Goal: Task Accomplishment & Management: Manage account settings

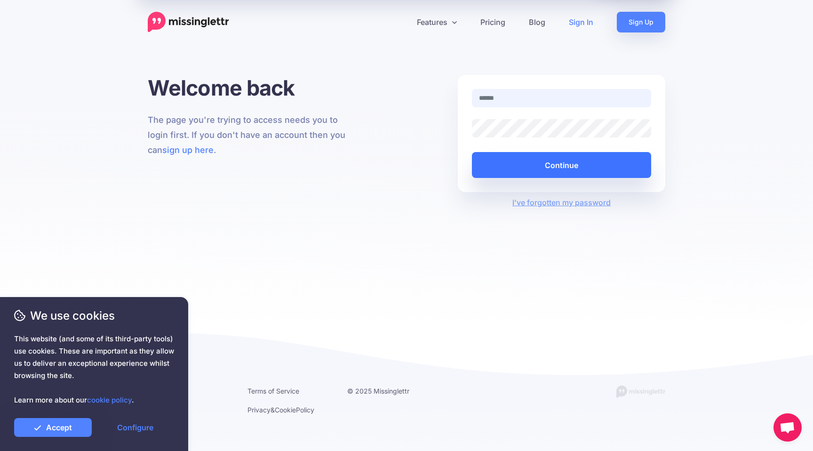
type input "**********"
click at [503, 159] on button "Continue" at bounding box center [561, 165] width 179 height 26
click at [520, 161] on button "Continue" at bounding box center [561, 165] width 179 height 26
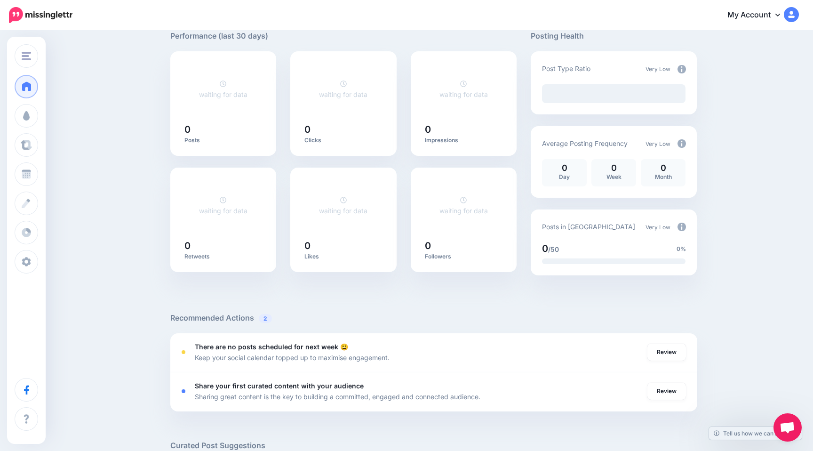
scroll to position [380, 0]
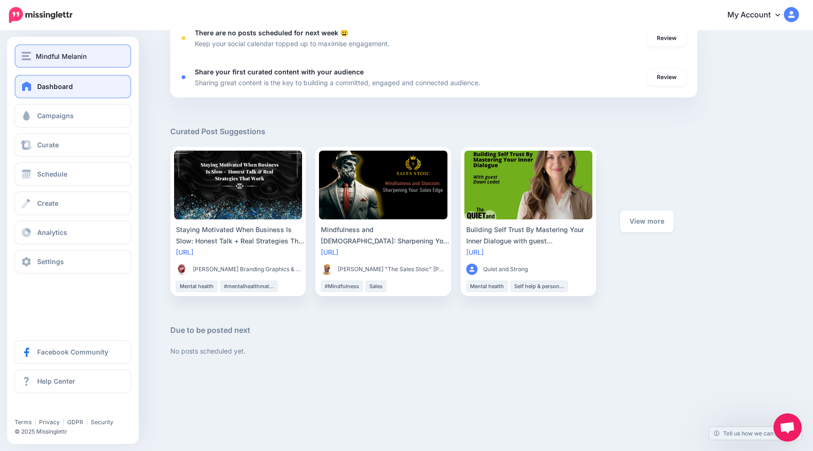
click at [77, 62] on button "Mindful Melanin" at bounding box center [73, 56] width 117 height 24
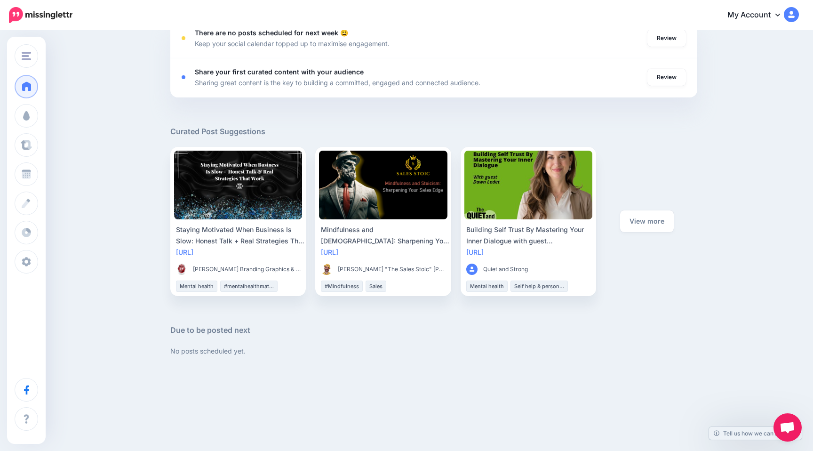
click at [140, 63] on div "Good afternoon! Here's an overview of your activity and recommendations for thi…" at bounding box center [406, 14] width 813 height 725
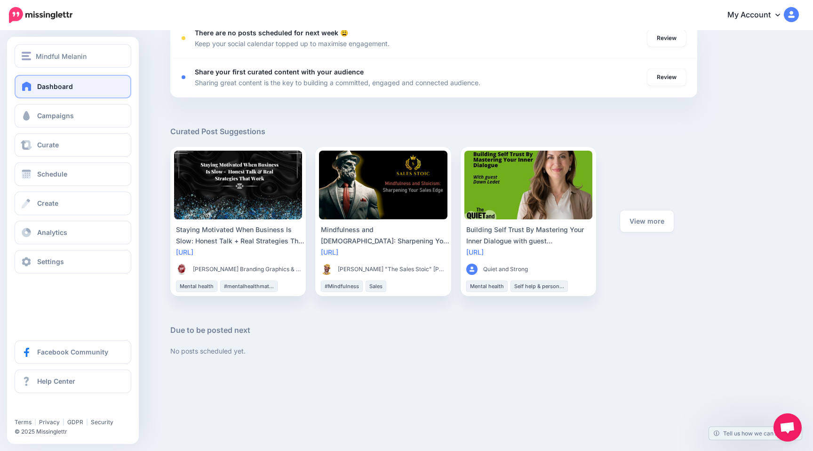
click at [36, 85] on link "Dashboard" at bounding box center [73, 87] width 117 height 24
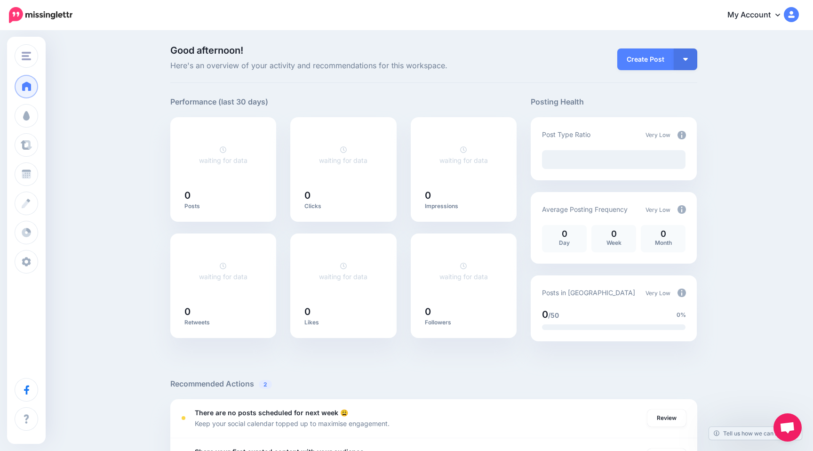
click at [788, 13] on img at bounding box center [791, 14] width 15 height 15
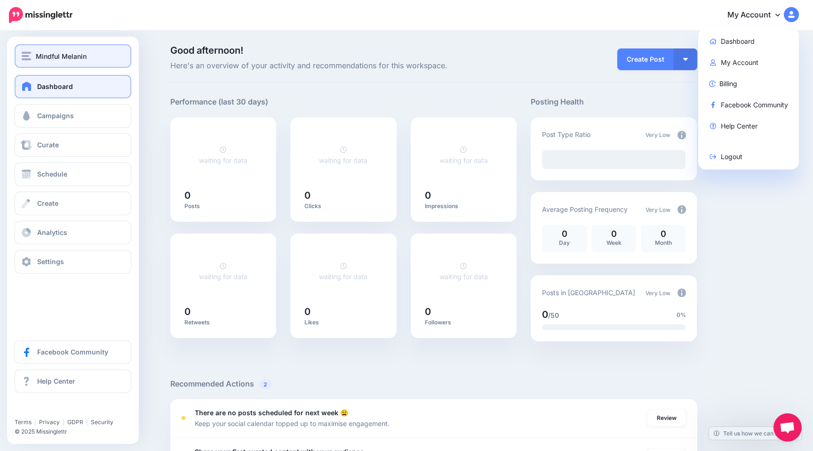
click at [27, 58] on img "button" at bounding box center [26, 56] width 9 height 8
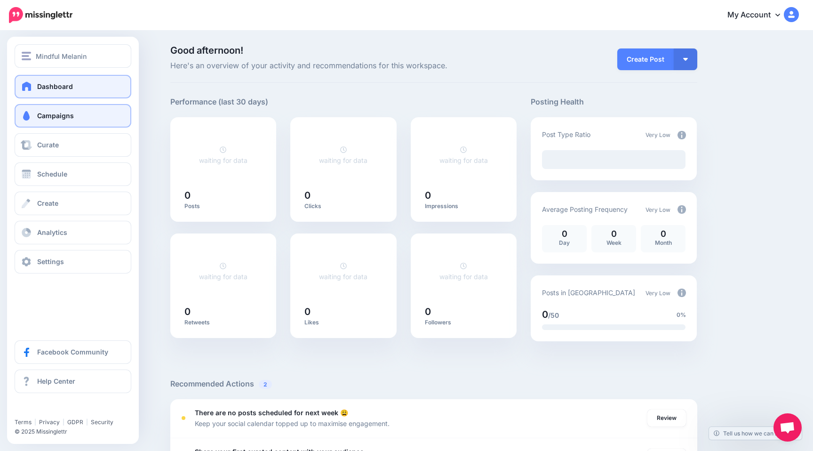
click at [41, 117] on span "Campaigns" at bounding box center [55, 115] width 37 height 8
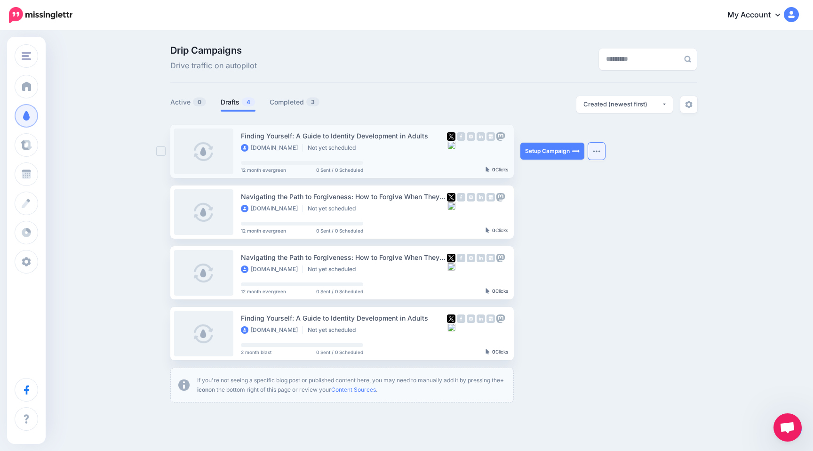
click at [595, 155] on button "button" at bounding box center [596, 151] width 17 height 17
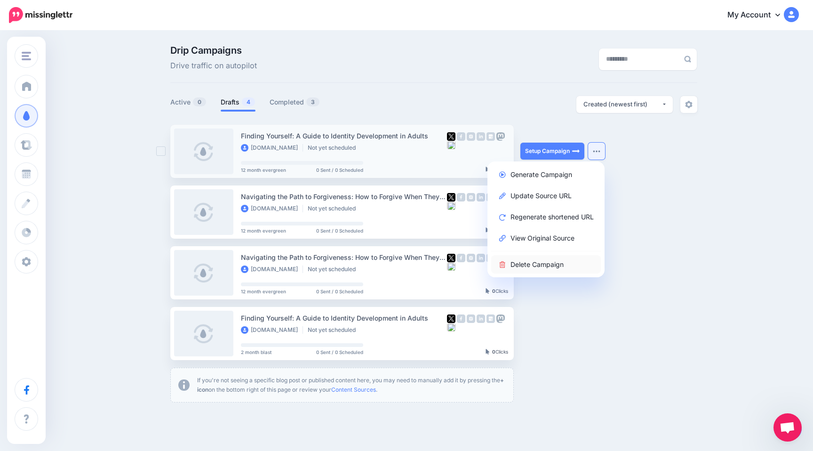
click at [531, 263] on link "Delete Campaign" at bounding box center [546, 264] width 110 height 18
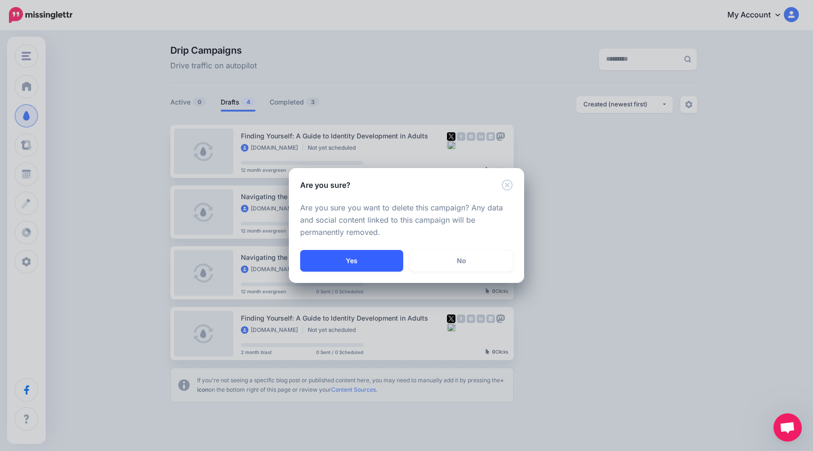
click at [385, 258] on button "Yes" at bounding box center [351, 261] width 103 height 22
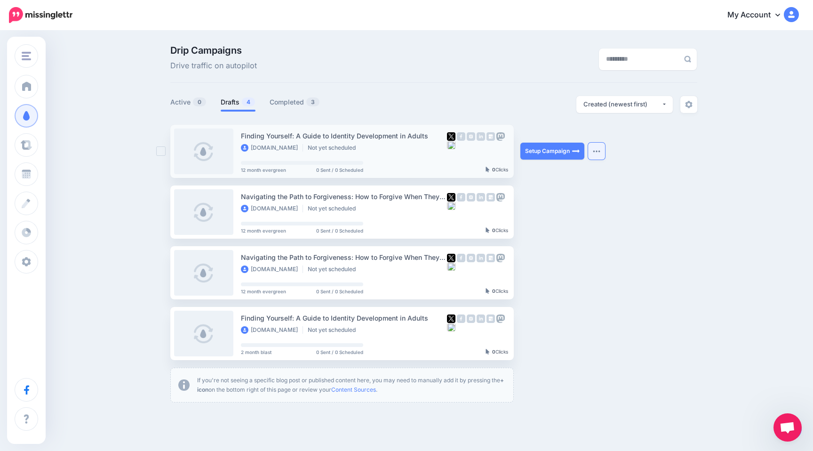
click at [596, 151] on img "button" at bounding box center [597, 151] width 8 height 3
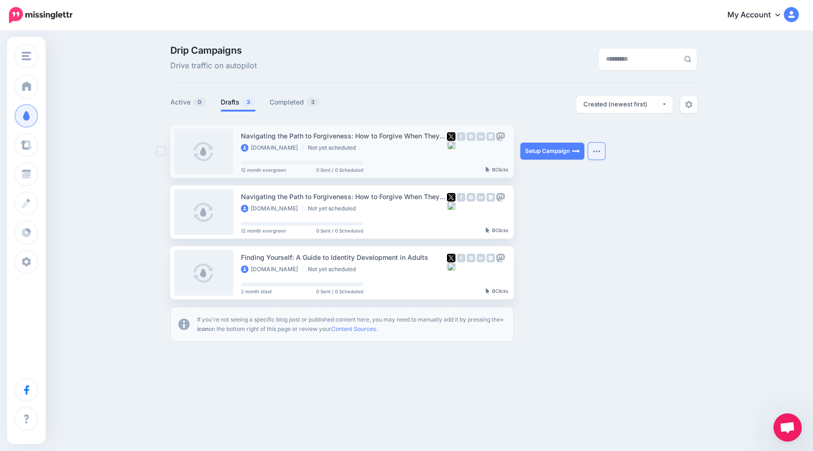
click at [595, 153] on button "button" at bounding box center [596, 151] width 17 height 17
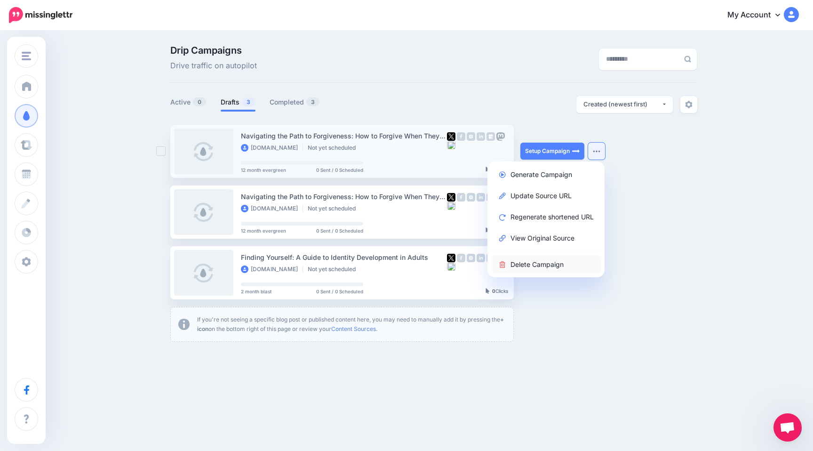
click at [516, 259] on link "Delete Campaign" at bounding box center [546, 264] width 110 height 18
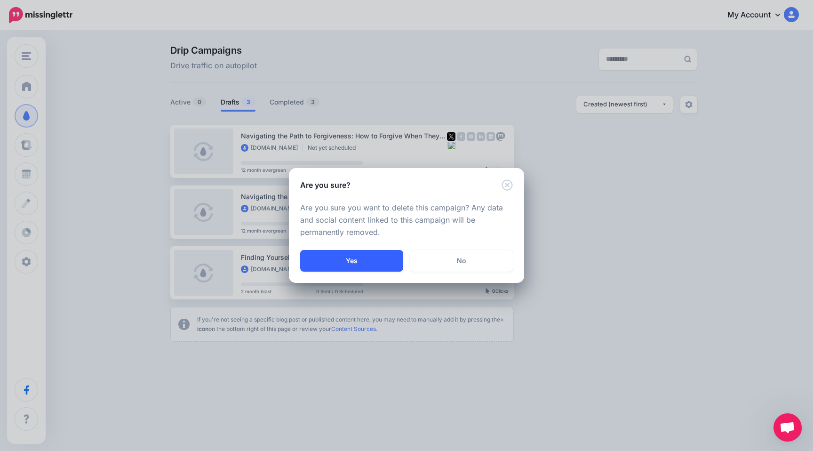
click at [361, 260] on button "Yes" at bounding box center [351, 261] width 103 height 22
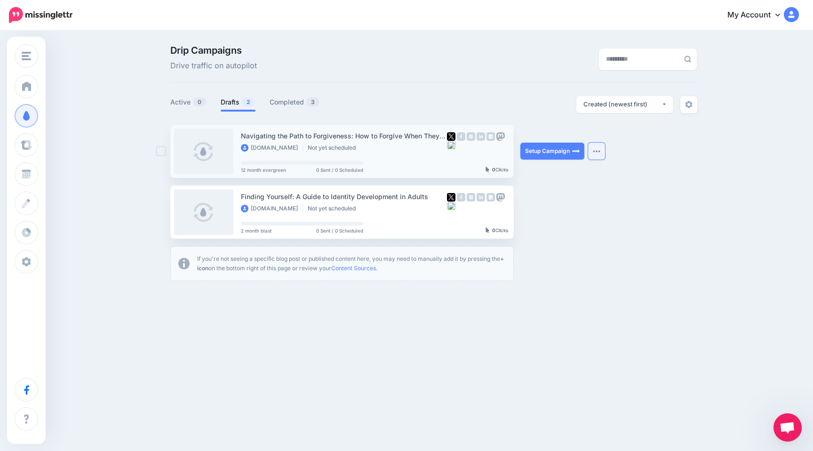
click at [595, 152] on img "button" at bounding box center [597, 151] width 8 height 3
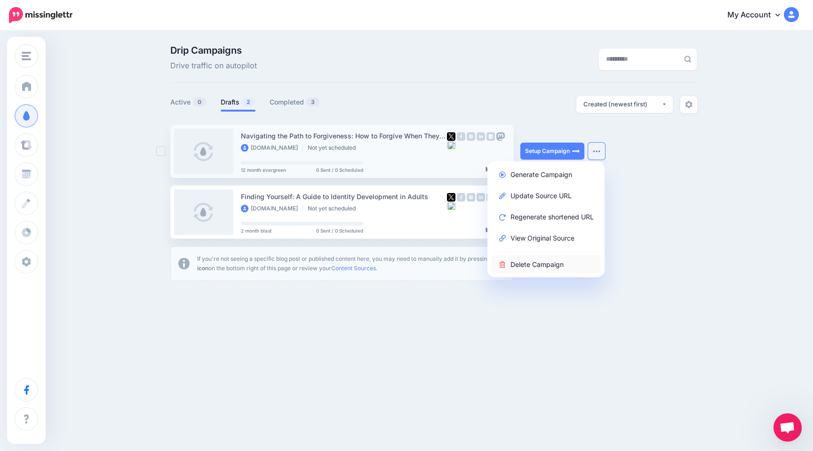
click at [526, 264] on link "Delete Campaign" at bounding box center [546, 264] width 110 height 18
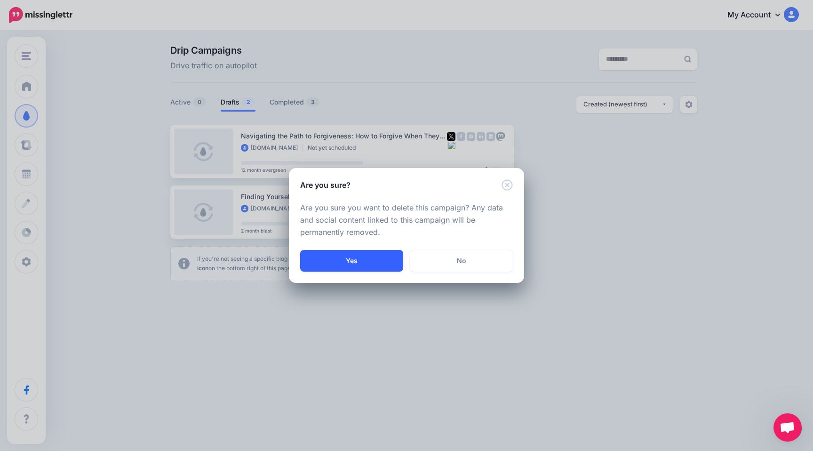
click at [361, 259] on button "Yes" at bounding box center [351, 261] width 103 height 22
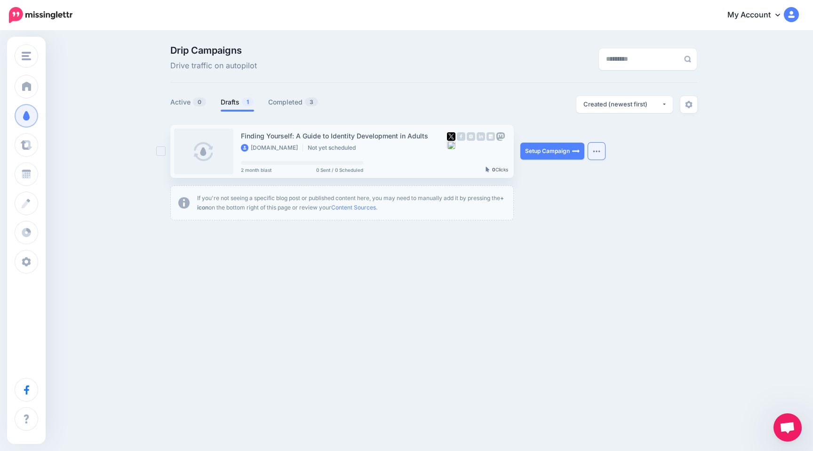
click at [595, 155] on button "button" at bounding box center [596, 151] width 17 height 17
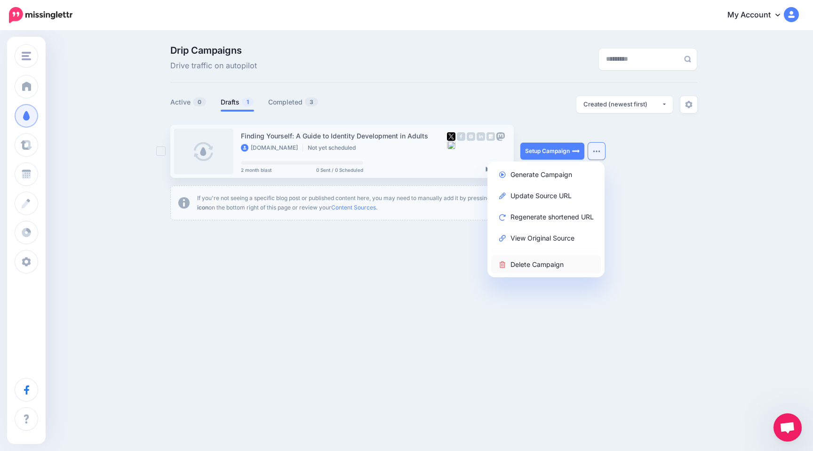
click at [519, 266] on link "Delete Campaign" at bounding box center [546, 264] width 110 height 18
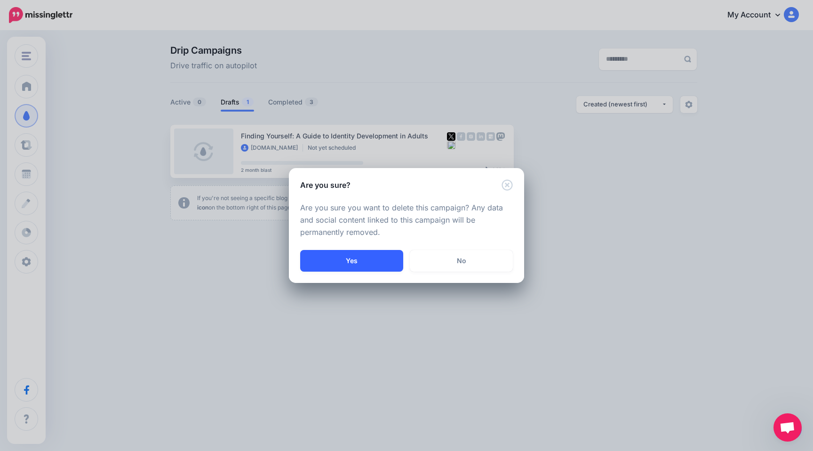
click at [349, 259] on button "Yes" at bounding box center [351, 261] width 103 height 22
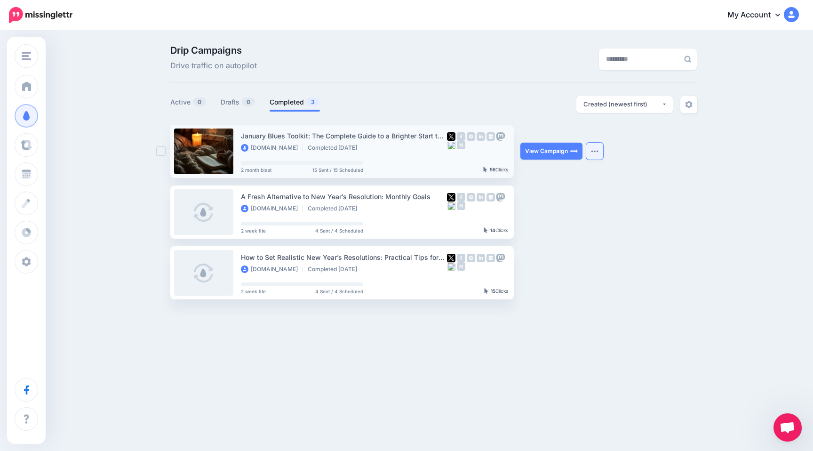
click at [596, 150] on img "button" at bounding box center [595, 151] width 8 height 3
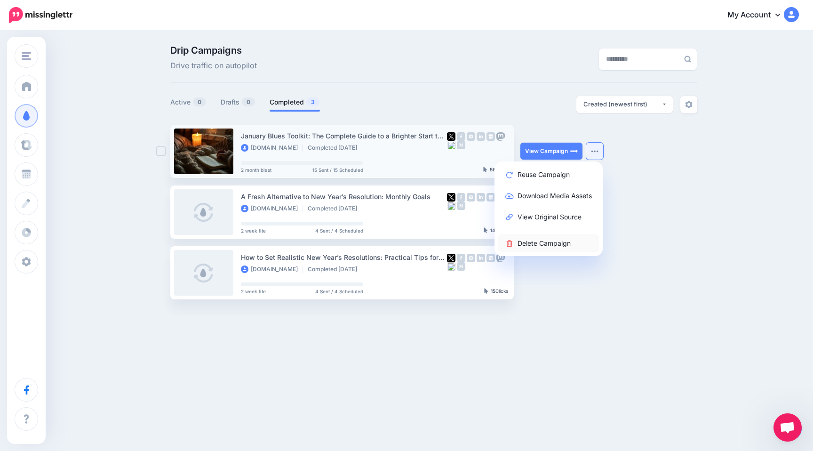
click at [517, 247] on link "Delete Campaign" at bounding box center [548, 243] width 101 height 18
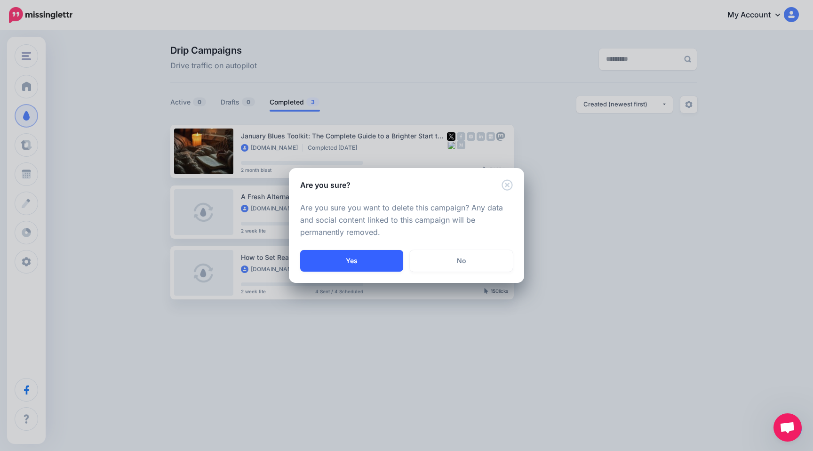
click at [382, 255] on button "Yes" at bounding box center [351, 261] width 103 height 22
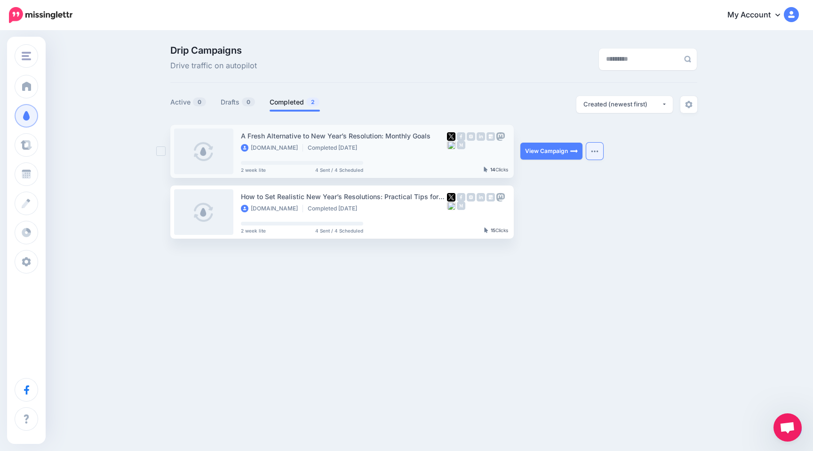
click at [596, 153] on button "button" at bounding box center [594, 151] width 17 height 17
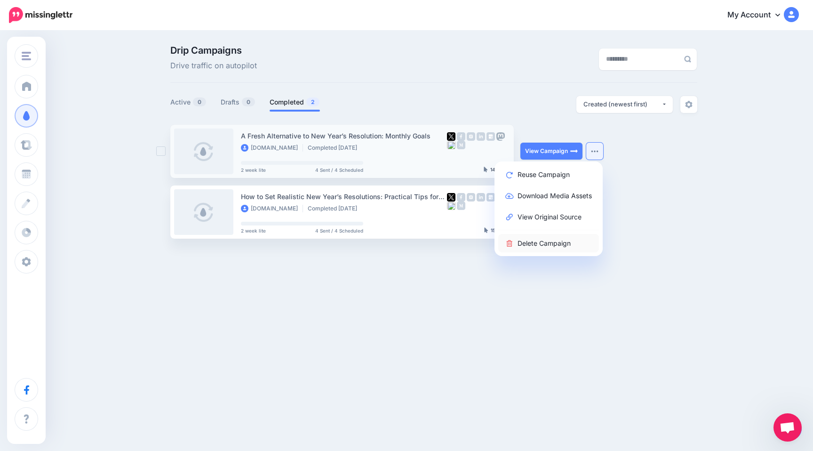
click at [525, 245] on link "Delete Campaign" at bounding box center [548, 243] width 101 height 18
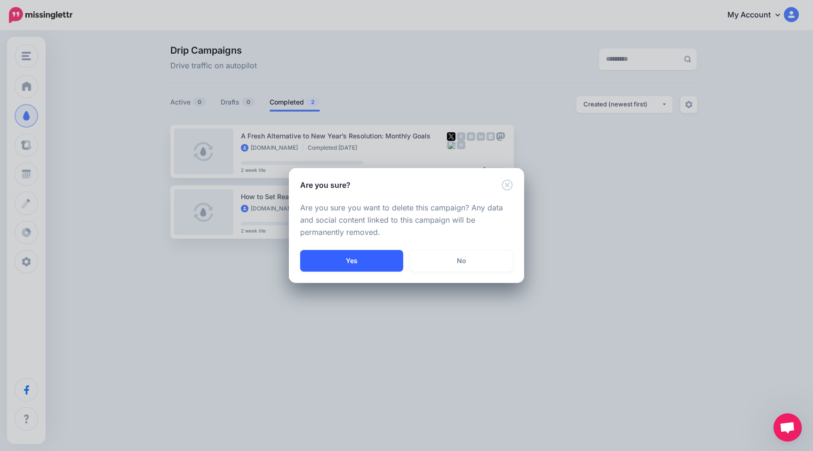
click at [373, 262] on button "Yes" at bounding box center [351, 261] width 103 height 22
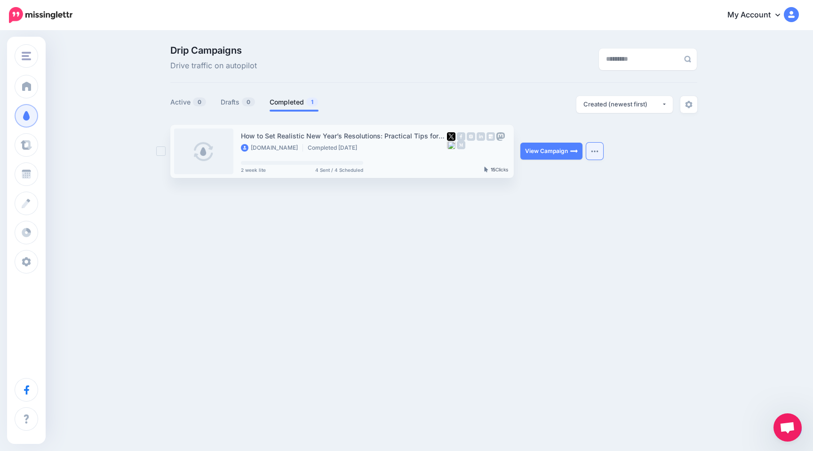
click at [596, 156] on button "button" at bounding box center [594, 151] width 17 height 17
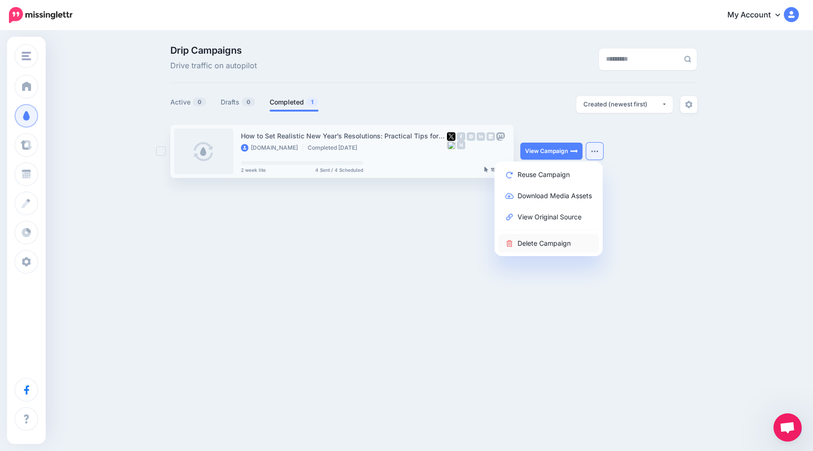
click at [530, 251] on link "Delete Campaign" at bounding box center [548, 243] width 101 height 18
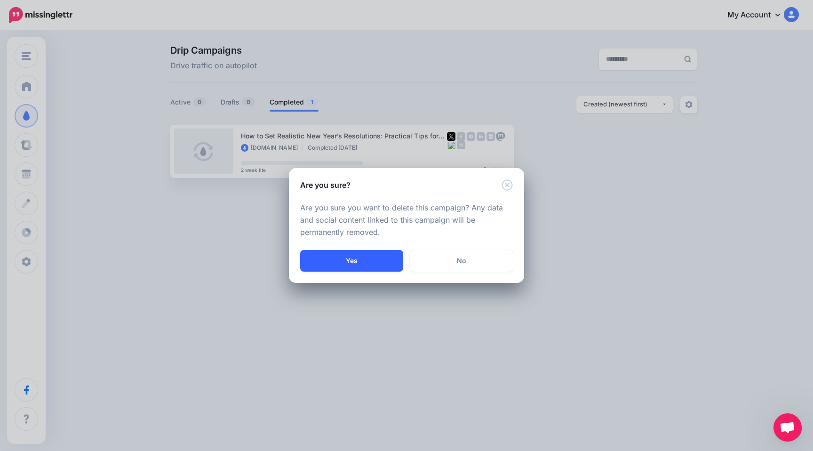
click at [377, 258] on button "Yes" at bounding box center [351, 261] width 103 height 22
